Goal: Task Accomplishment & Management: Manage account settings

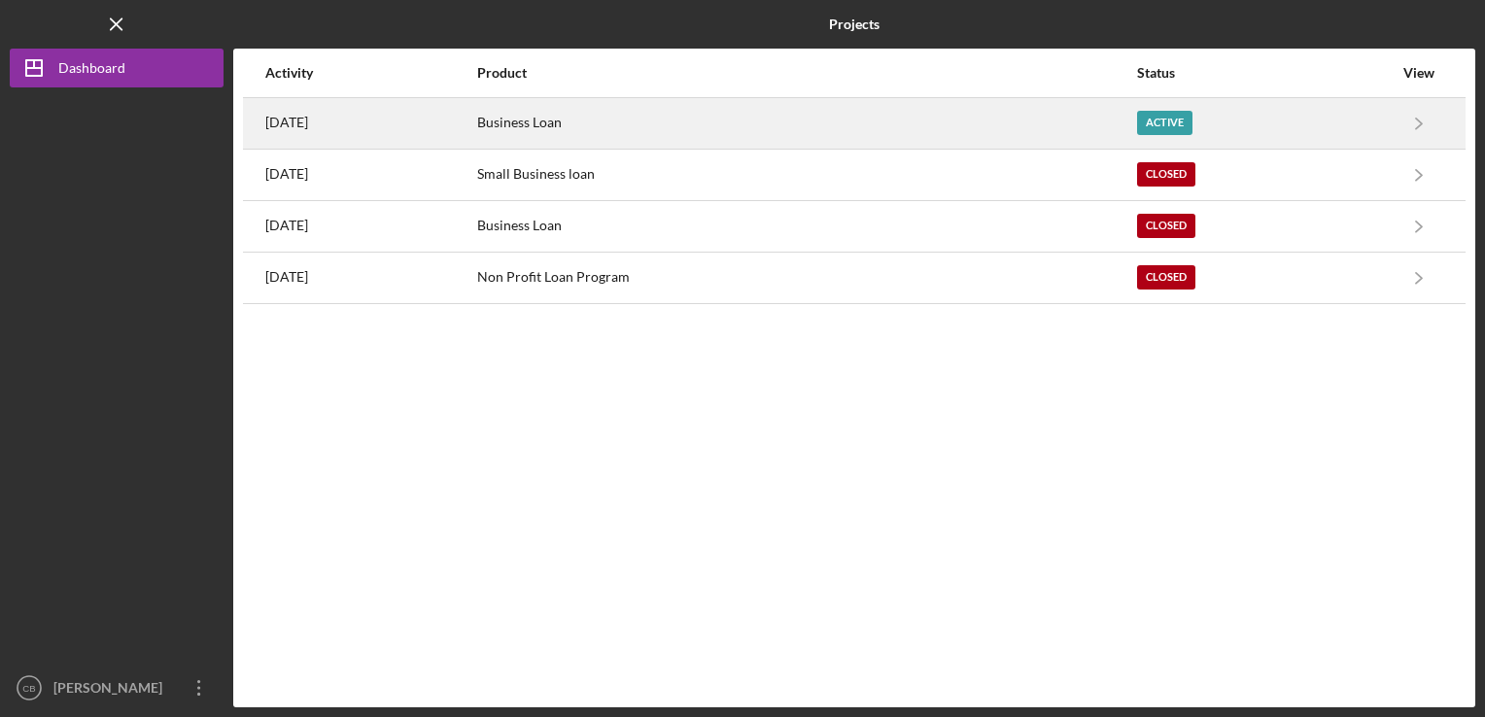
click at [718, 114] on div "Business Loan" at bounding box center [806, 123] width 658 height 49
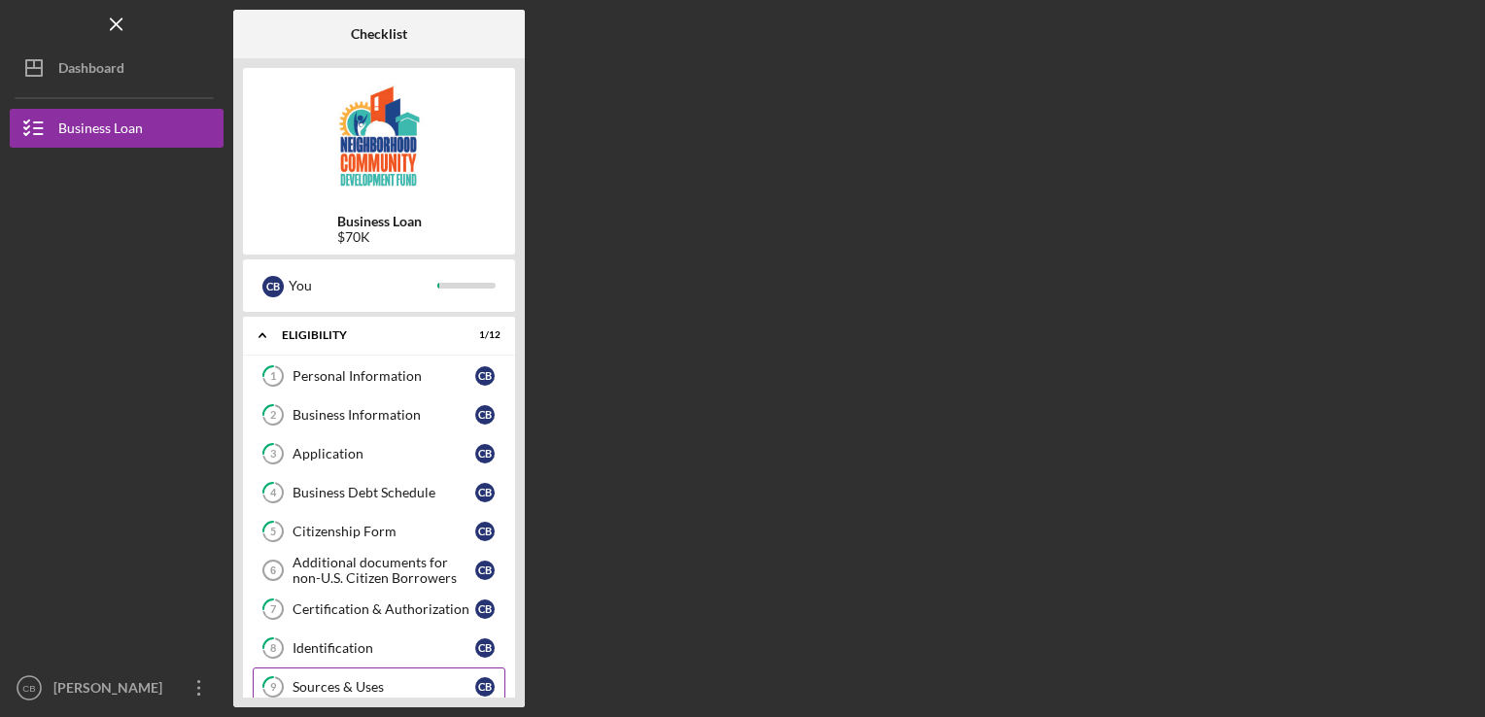
click at [330, 679] on div "Sources & Uses" at bounding box center [383, 687] width 183 height 16
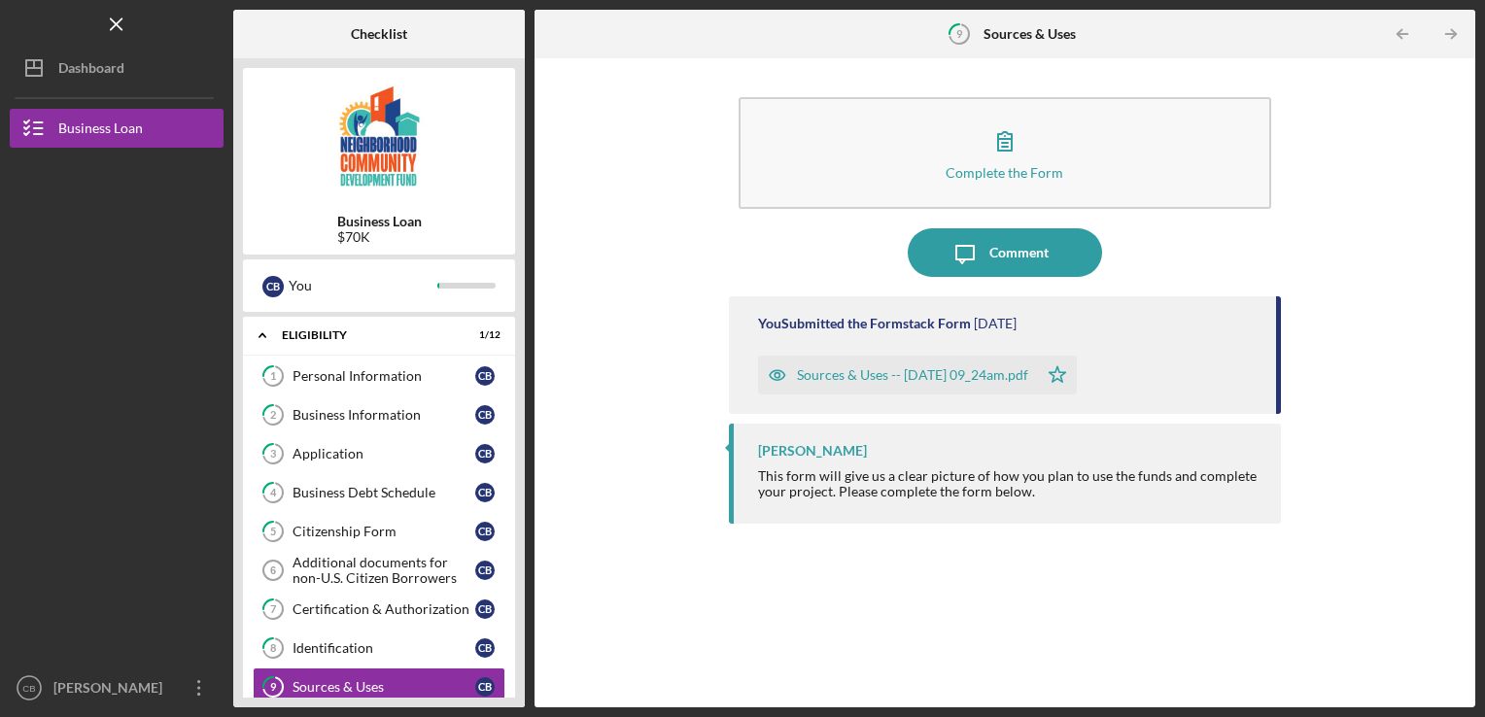
click at [68, 465] on div at bounding box center [117, 538] width 214 height 260
click at [316, 337] on div "Eligibility" at bounding box center [386, 335] width 209 height 12
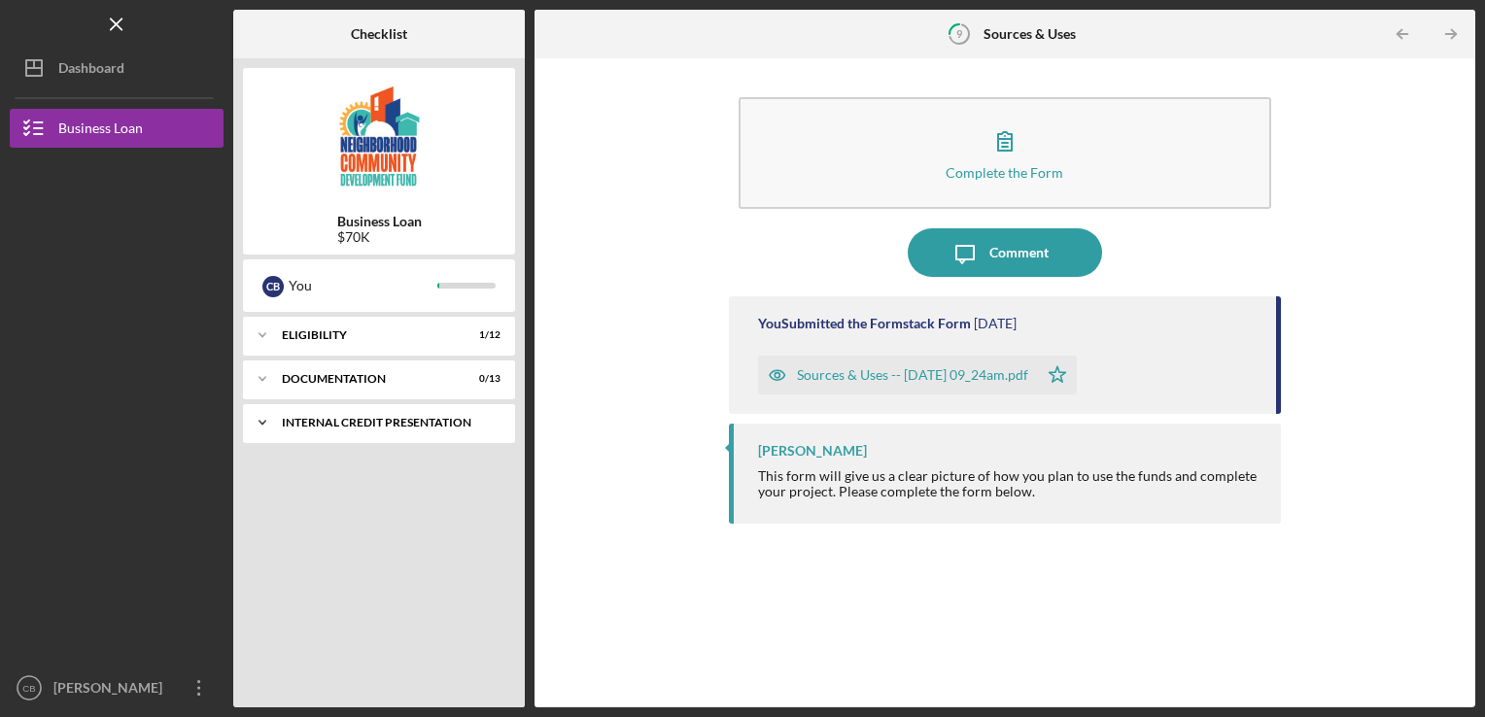
click at [350, 424] on div "Internal Credit Presentation" at bounding box center [386, 423] width 209 height 12
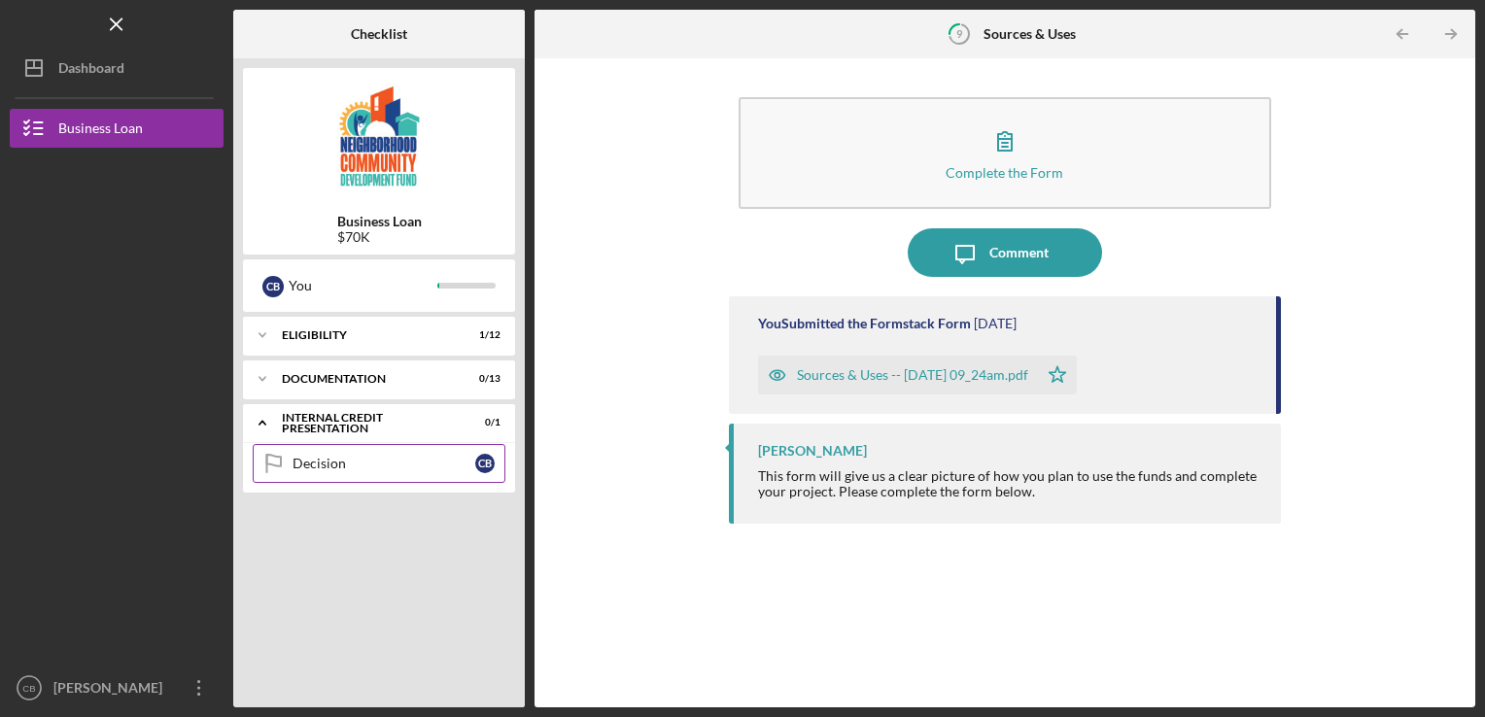
click at [337, 458] on div "Decision" at bounding box center [383, 464] width 183 height 16
